Goal: Task Accomplishment & Management: Complete application form

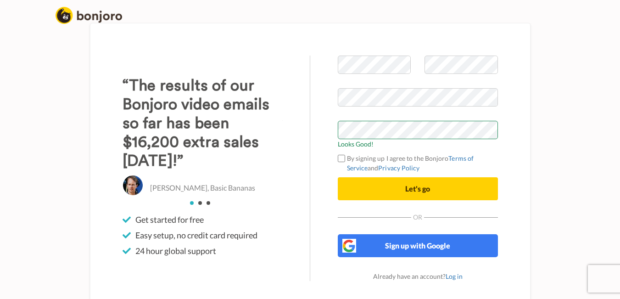
click at [341, 162] on label "By signing up I agree to the Bonjoro Terms of Service and Privacy Policy" at bounding box center [418, 162] width 160 height 19
click at [352, 190] on button "Let's go" at bounding box center [418, 188] width 160 height 23
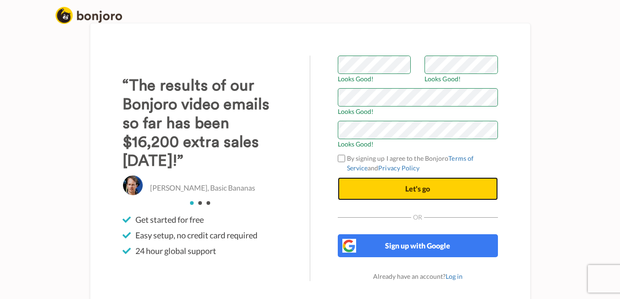
click at [356, 189] on button "Let's go" at bounding box center [418, 188] width 160 height 23
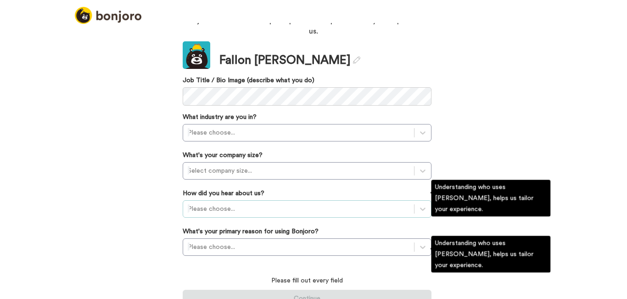
scroll to position [11, 0]
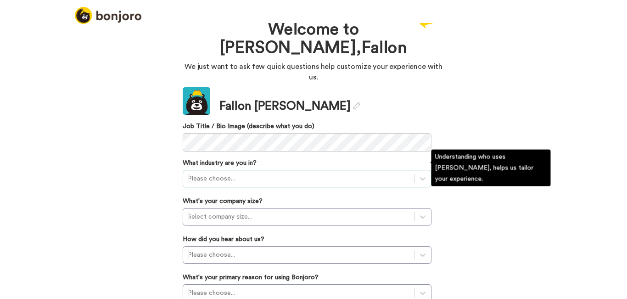
click at [299, 170] on div "Please choose..." at bounding box center [307, 178] width 249 height 17
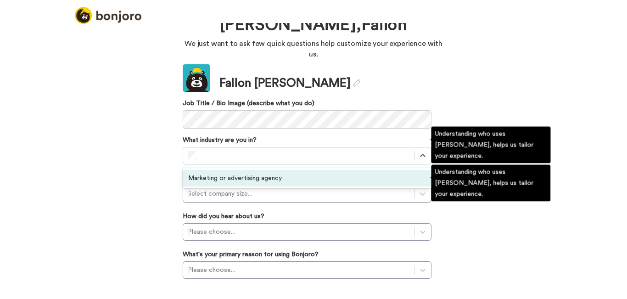
scroll to position [0, 0]
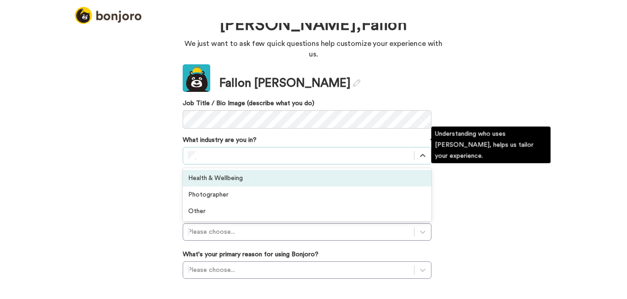
click at [270, 170] on div "Health & Wellbeing" at bounding box center [307, 178] width 249 height 17
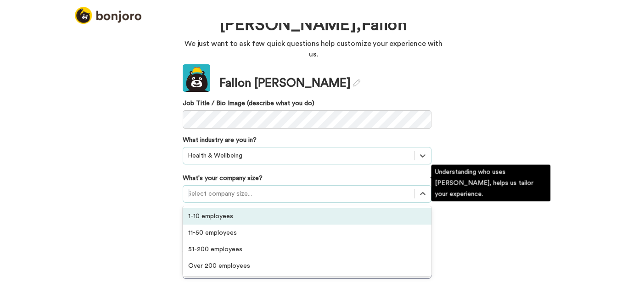
click at [225, 188] on div at bounding box center [299, 193] width 222 height 11
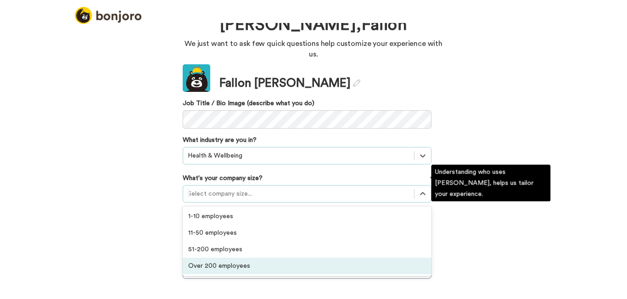
click at [234, 257] on div "Over 200 employees" at bounding box center [307, 265] width 249 height 17
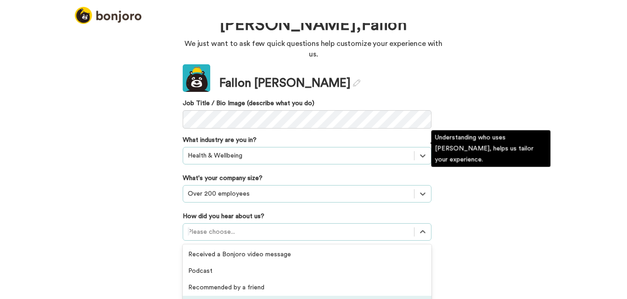
click at [225, 223] on div "option GIF Signature Maker focused, 4 of 20. 20 results available. Use Up and D…" at bounding box center [307, 231] width 249 height 17
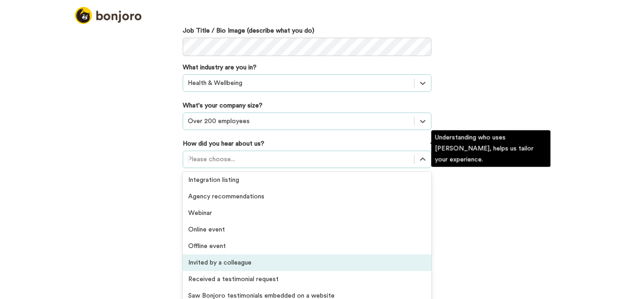
scroll to position [196, 0]
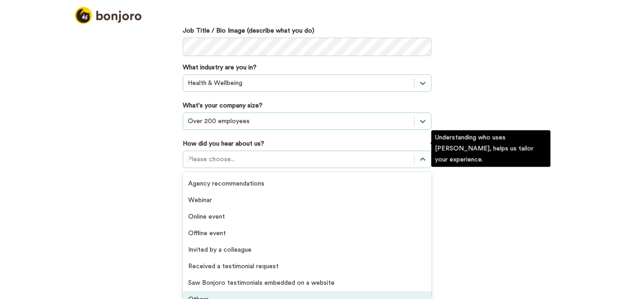
click at [226, 291] on div "Others" at bounding box center [307, 299] width 249 height 17
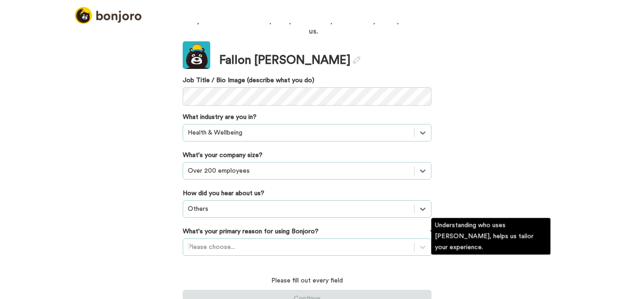
scroll to position [110, 0]
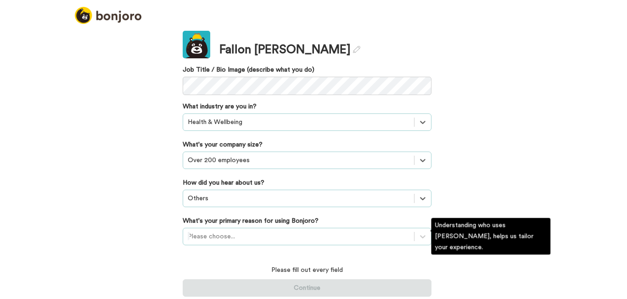
click at [245, 240] on div "Please choose..." at bounding box center [307, 235] width 249 height 17
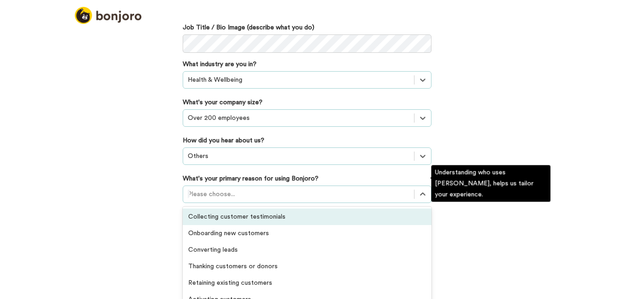
click at [245, 208] on div "Collecting customer testimonials" at bounding box center [307, 216] width 249 height 17
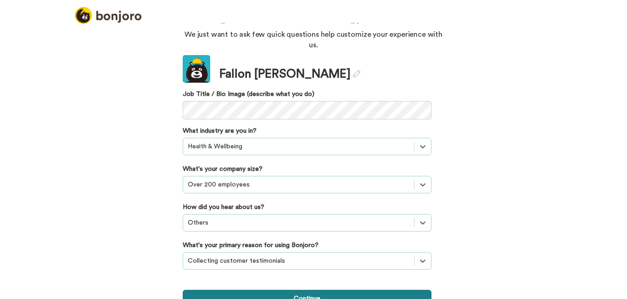
click at [278, 289] on button "Continue" at bounding box center [307, 297] width 249 height 17
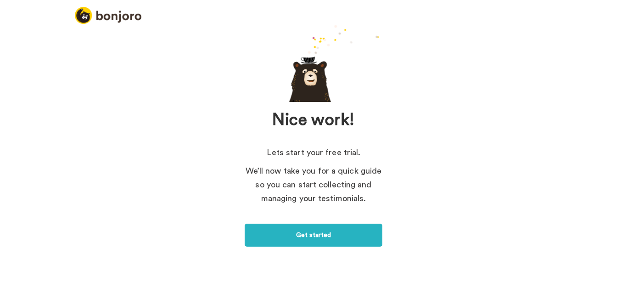
scroll to position [50, 0]
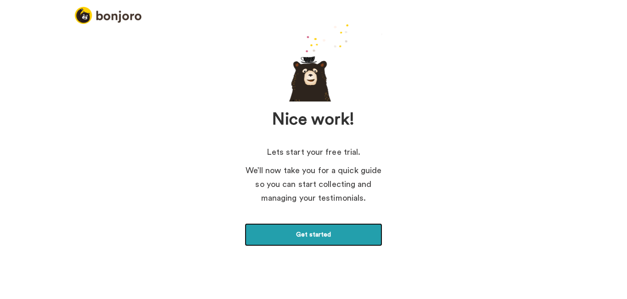
click at [324, 236] on link "Get started" at bounding box center [313, 234] width 138 height 23
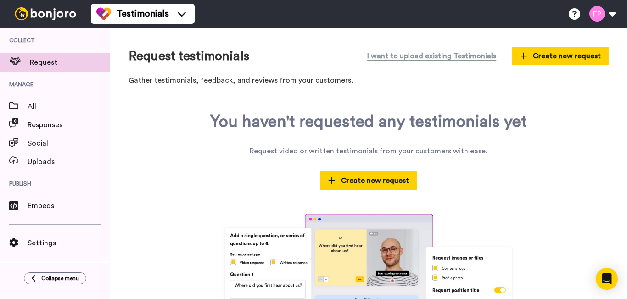
scroll to position [39, 0]
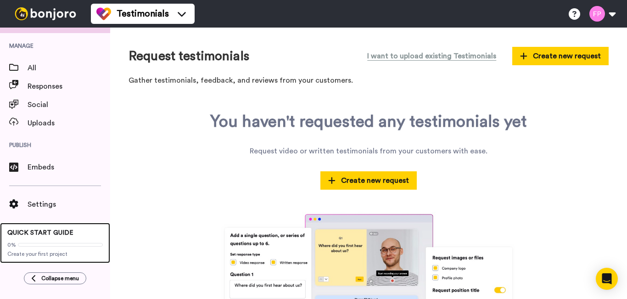
click at [34, 233] on span "QUICK START GUIDE" at bounding box center [40, 232] width 66 height 6
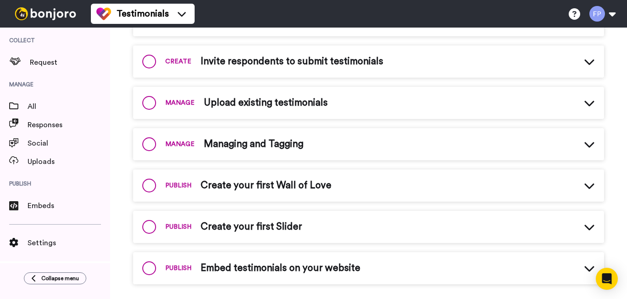
scroll to position [269, 0]
click at [262, 180] on span "Create your first Wall of Love" at bounding box center [265, 185] width 131 height 14
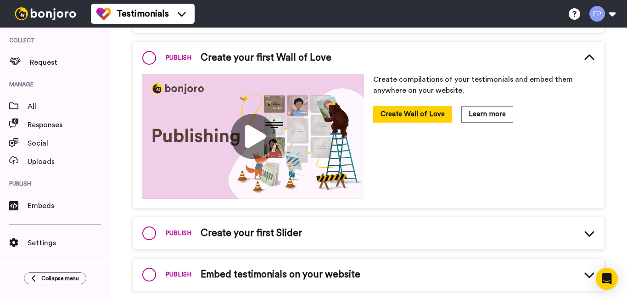
scroll to position [407, 0]
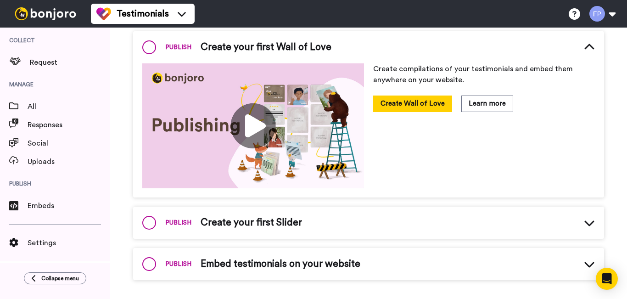
click at [270, 222] on span "Create your first Slider" at bounding box center [250, 223] width 101 height 14
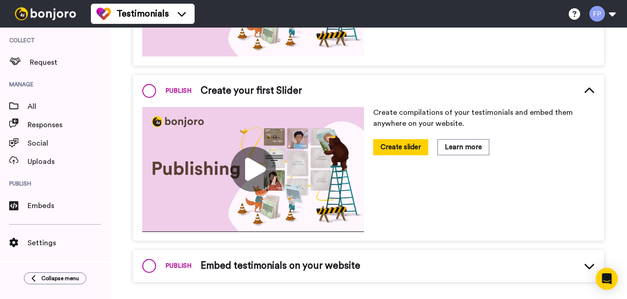
scroll to position [539, 0]
click at [318, 266] on span "Embed testimonials on your website" at bounding box center [280, 265] width 160 height 14
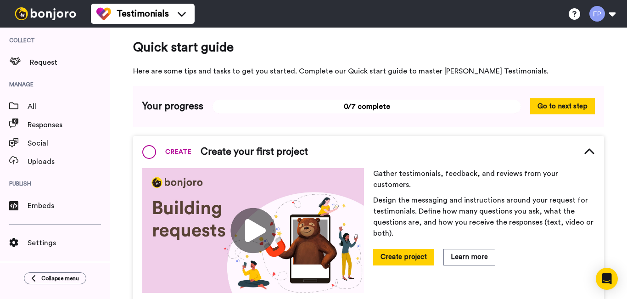
scroll to position [0, 0]
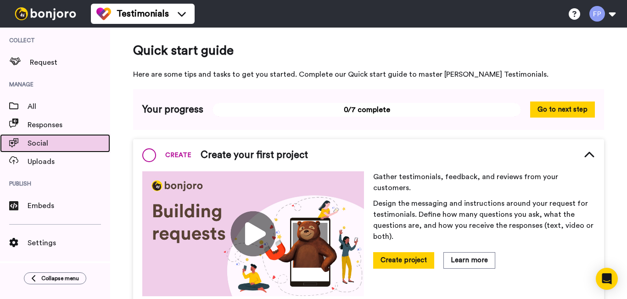
click at [53, 149] on div "Social" at bounding box center [55, 143] width 110 height 18
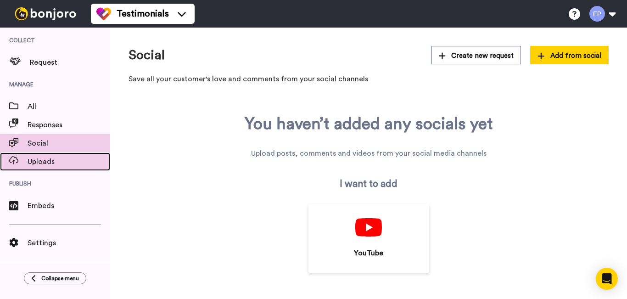
click at [48, 165] on span "Uploads" at bounding box center [69, 161] width 83 height 11
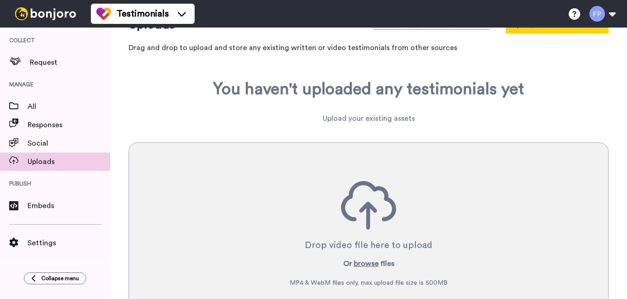
scroll to position [76, 0]
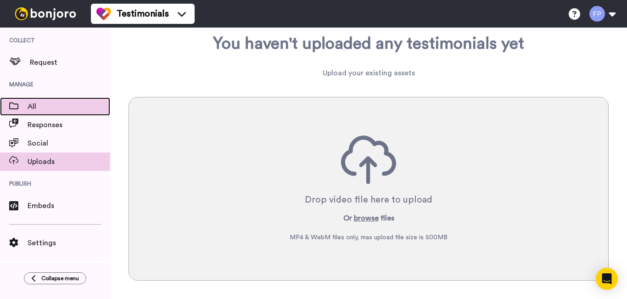
click at [32, 101] on span "All" at bounding box center [69, 106] width 83 height 11
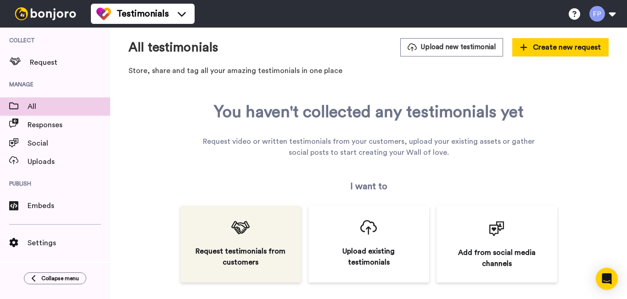
scroll to position [10, 0]
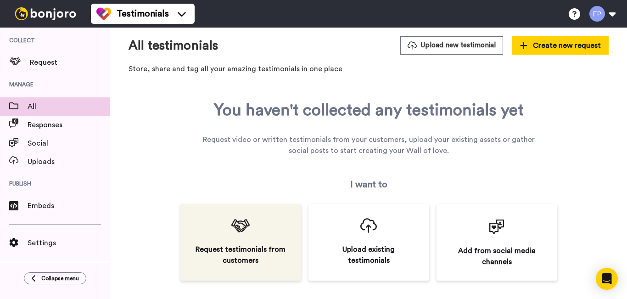
click at [262, 258] on div "Request testimonials from customers" at bounding box center [240, 255] width 93 height 22
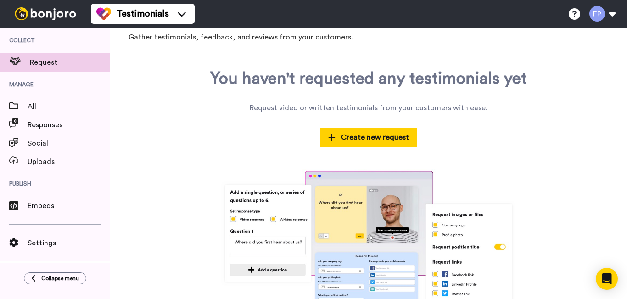
scroll to position [79, 0]
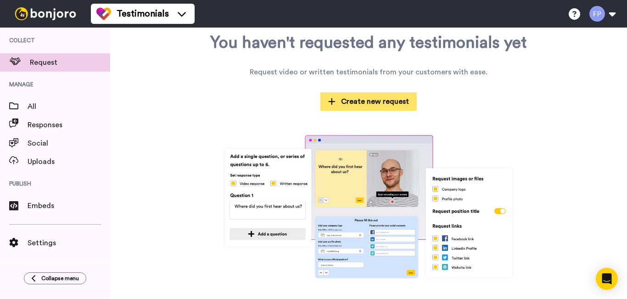
click at [363, 99] on span "Create new request" at bounding box center [368, 101] width 81 height 11
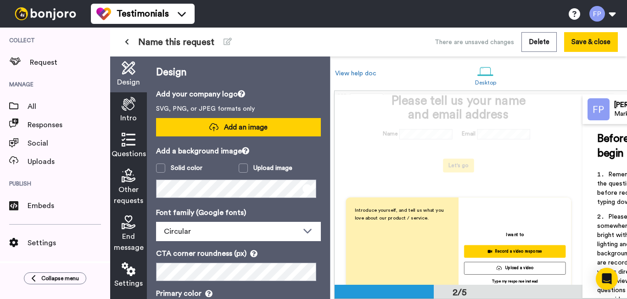
click at [219, 134] on button "Add an image" at bounding box center [238, 127] width 165 height 18
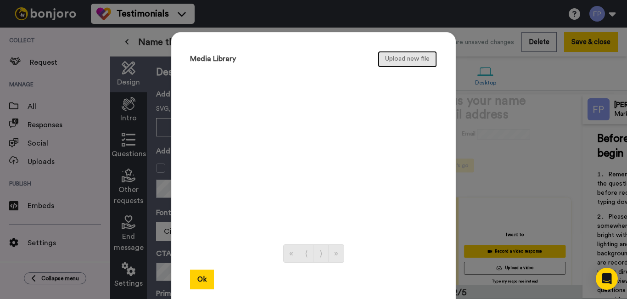
click at [414, 57] on button "Upload new file" at bounding box center [406, 59] width 59 height 17
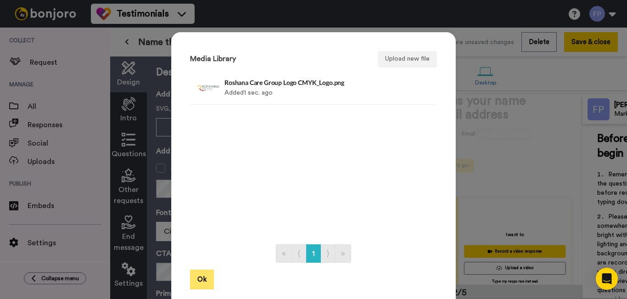
click at [194, 278] on button "Ok" at bounding box center [202, 279] width 24 height 20
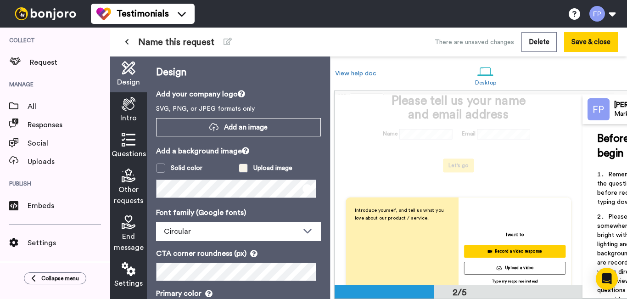
click at [242, 163] on span at bounding box center [243, 167] width 9 height 9
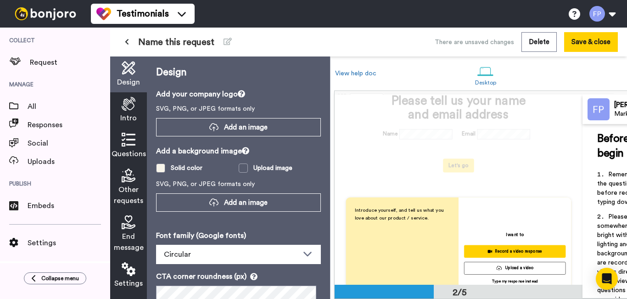
click at [156, 168] on span at bounding box center [160, 167] width 9 height 9
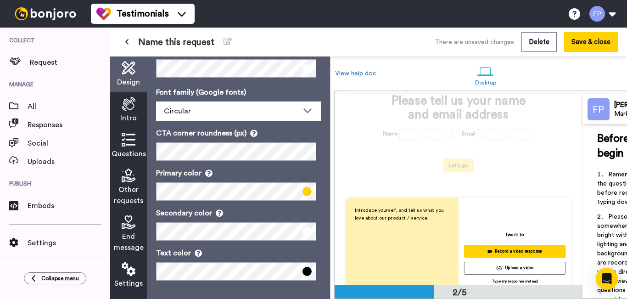
scroll to position [1, 0]
click at [138, 113] on div "Intro" at bounding box center [128, 110] width 37 height 36
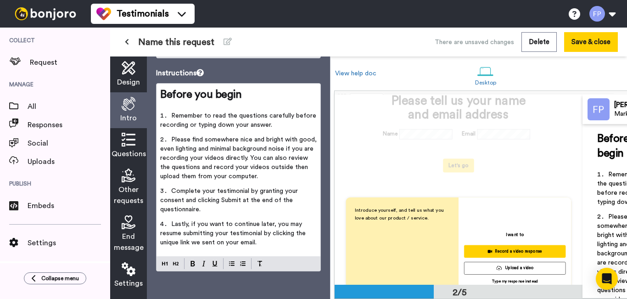
scroll to position [0, 0]
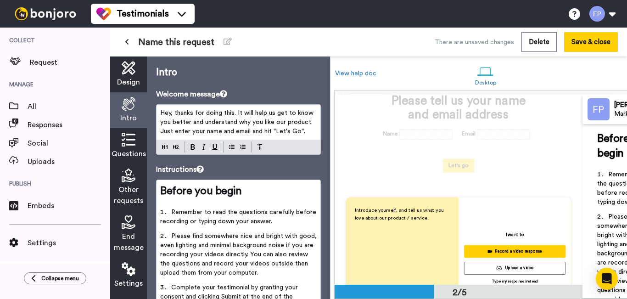
click at [129, 77] on span "Design" at bounding box center [128, 82] width 23 height 11
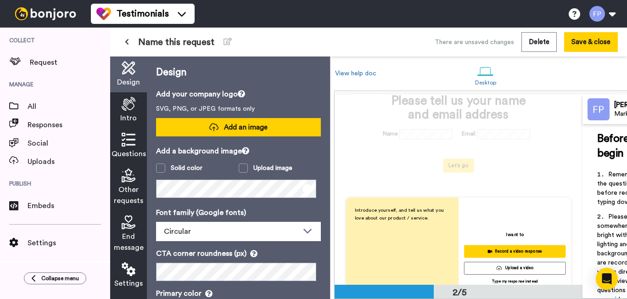
click at [205, 132] on button "Add an image" at bounding box center [238, 127] width 165 height 18
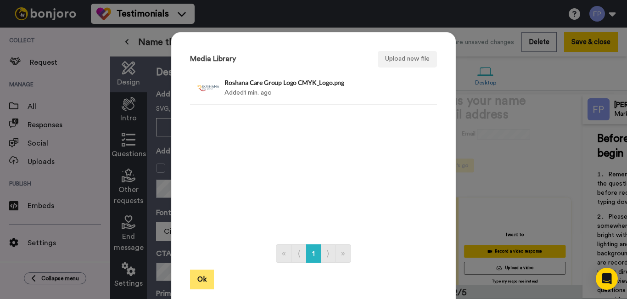
click at [197, 282] on button "Ok" at bounding box center [202, 279] width 24 height 20
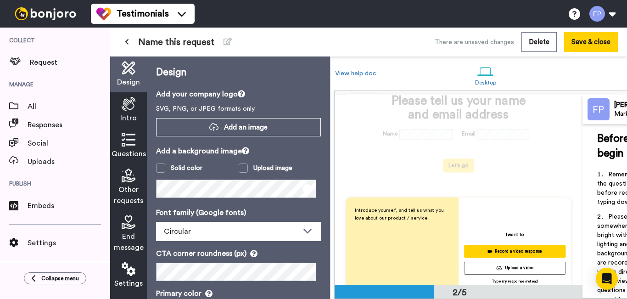
click at [123, 116] on span "Intro" at bounding box center [128, 117] width 17 height 11
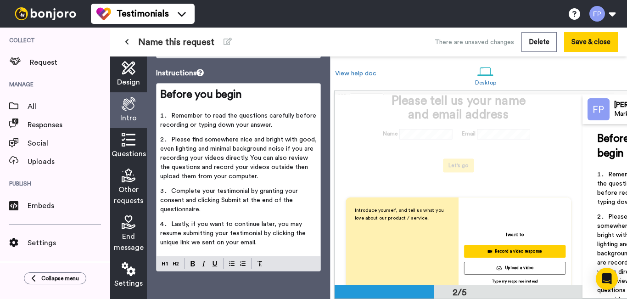
scroll to position [103, 0]
click at [135, 144] on icon at bounding box center [129, 140] width 14 height 14
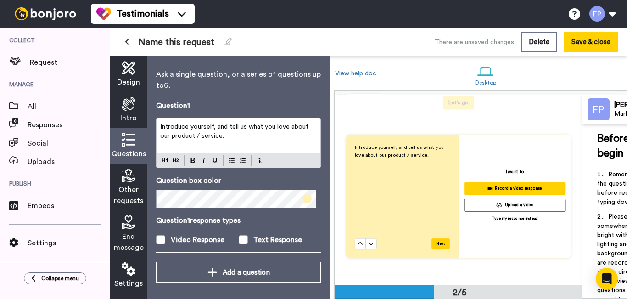
scroll to position [29, 0]
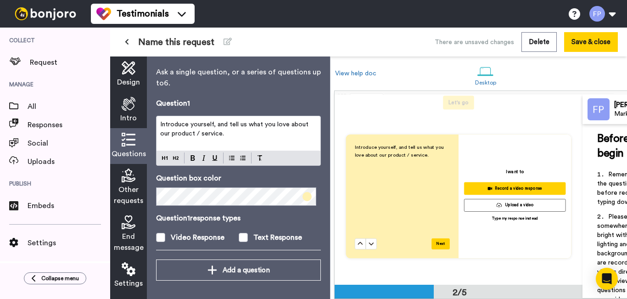
click at [122, 180] on icon at bounding box center [129, 175] width 14 height 14
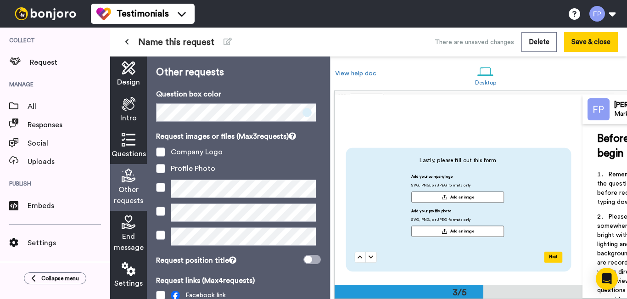
scroll to position [368, 0]
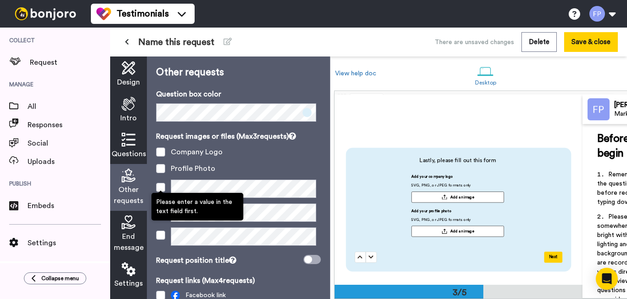
click at [159, 188] on span at bounding box center [160, 187] width 9 height 9
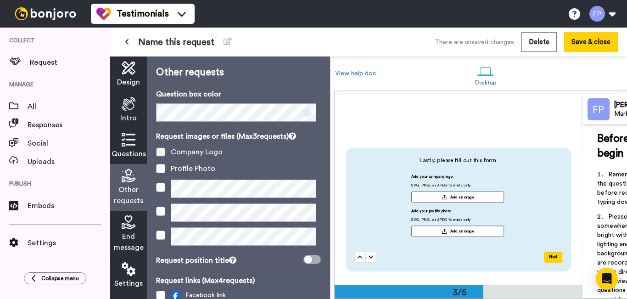
click at [159, 150] on span at bounding box center [160, 151] width 9 height 9
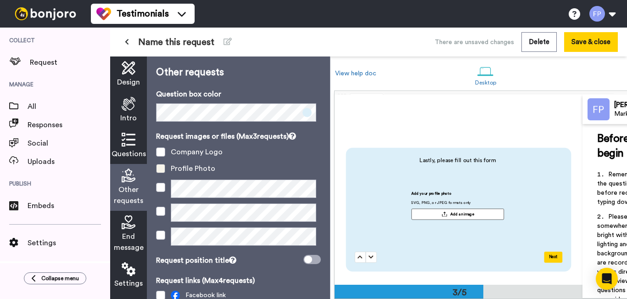
click at [161, 166] on span at bounding box center [160, 168] width 9 height 9
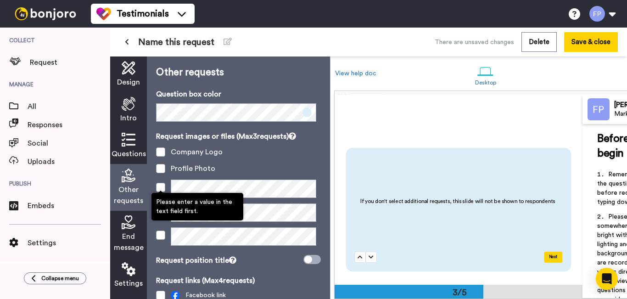
click at [160, 185] on span at bounding box center [160, 187] width 9 height 9
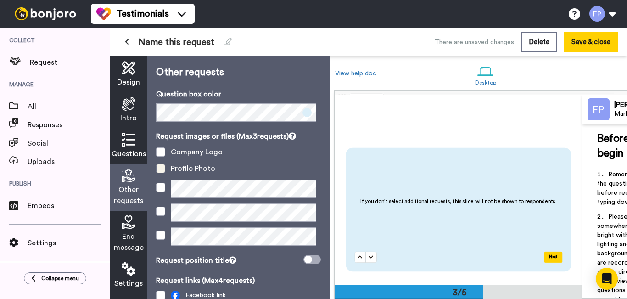
click at [161, 164] on span at bounding box center [160, 168] width 9 height 9
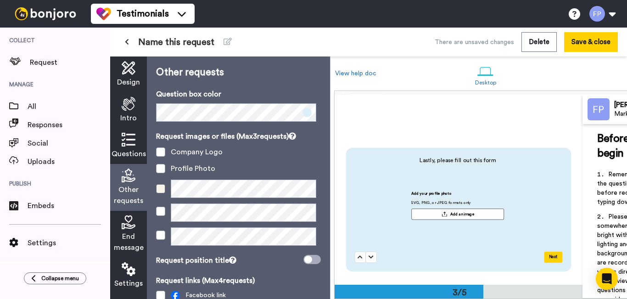
click at [159, 186] on span at bounding box center [160, 188] width 9 height 9
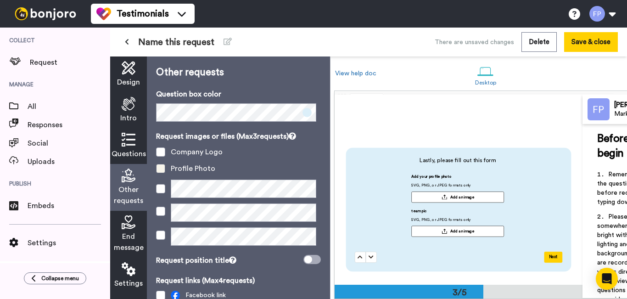
click at [160, 170] on span at bounding box center [160, 168] width 9 height 9
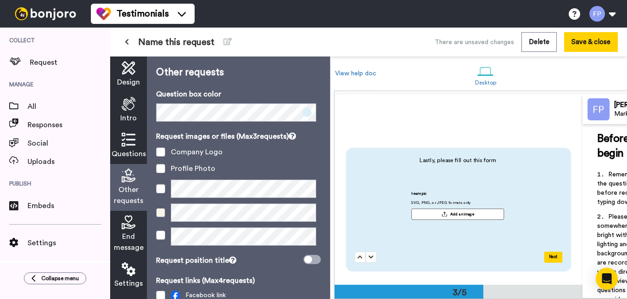
click at [160, 209] on span at bounding box center [160, 212] width 9 height 9
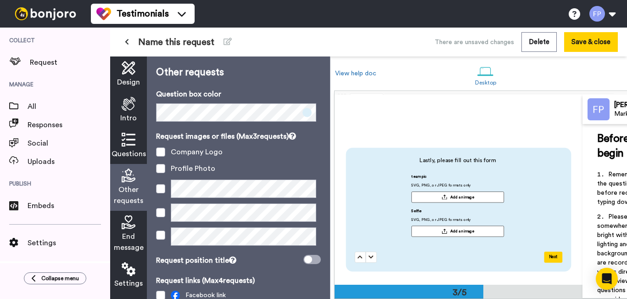
click at [130, 221] on icon at bounding box center [129, 222] width 14 height 14
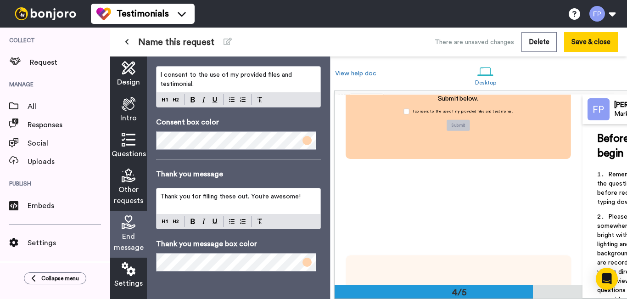
scroll to position [705, 0]
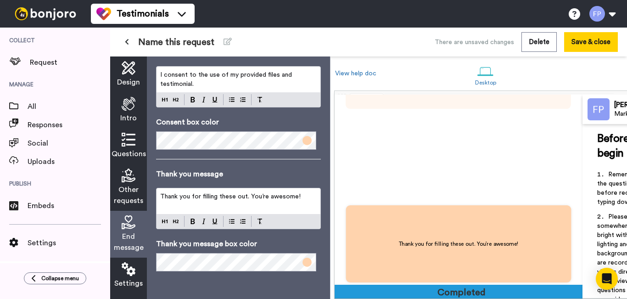
click at [431, 284] on div at bounding box center [458, 291] width 248 height 14
click at [126, 269] on icon at bounding box center [129, 269] width 14 height 14
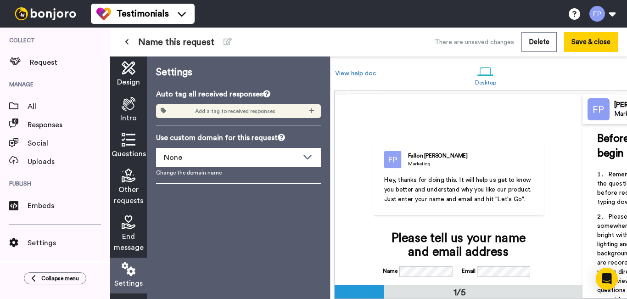
scroll to position [0, 0]
click at [131, 235] on span "End message" at bounding box center [129, 242] width 30 height 22
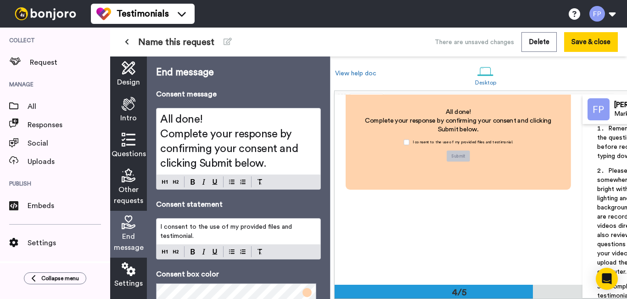
scroll to position [705, 0]
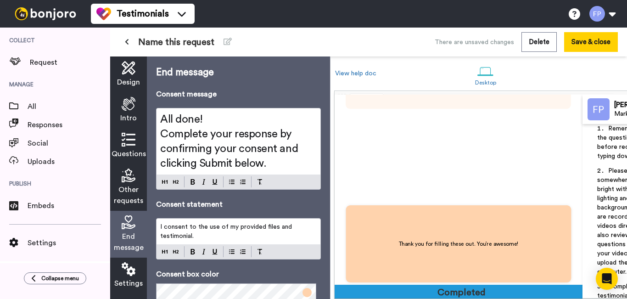
click at [496, 284] on div at bounding box center [458, 291] width 248 height 14
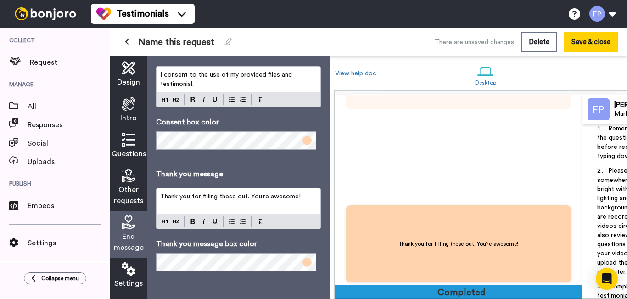
scroll to position [159, 0]
click at [595, 36] on button "Save & close" at bounding box center [591, 42] width 54 height 20
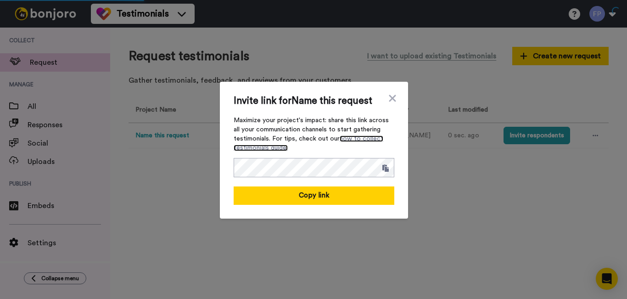
click at [344, 139] on link "how to collect testimonials guide." at bounding box center [308, 143] width 150 height 16
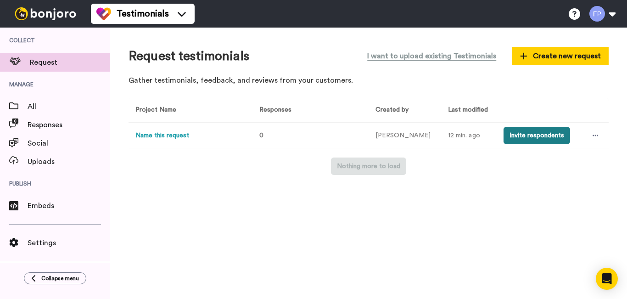
click at [527, 133] on button "Invite respondents" at bounding box center [536, 135] width 67 height 17
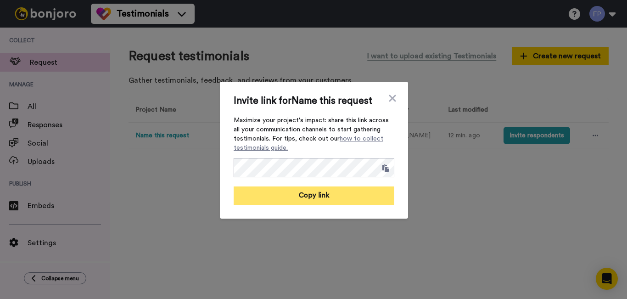
click at [323, 193] on button "Copy link" at bounding box center [313, 195] width 161 height 18
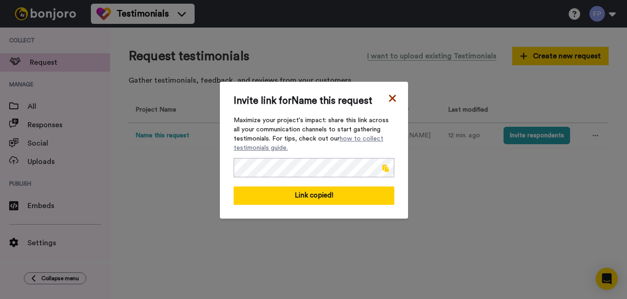
click at [392, 97] on icon at bounding box center [392, 98] width 9 height 11
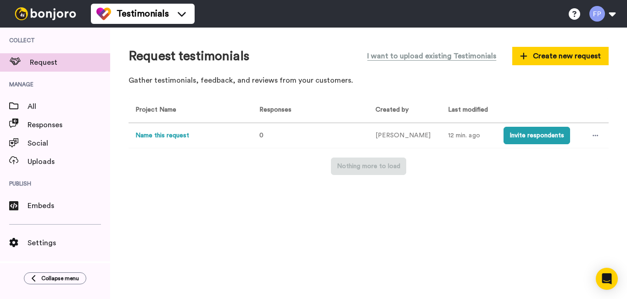
click at [172, 137] on button "Name this request" at bounding box center [162, 136] width 54 height 10
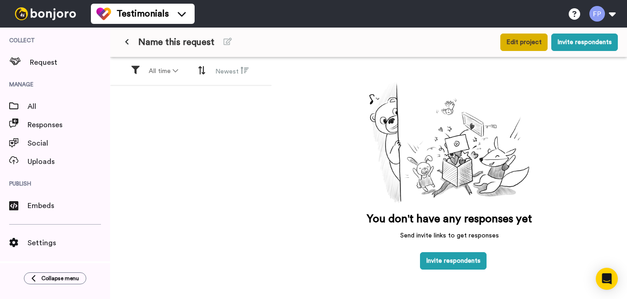
click at [520, 41] on button "Edit project" at bounding box center [523, 41] width 47 height 17
